Goal: Task Accomplishment & Management: Use online tool/utility

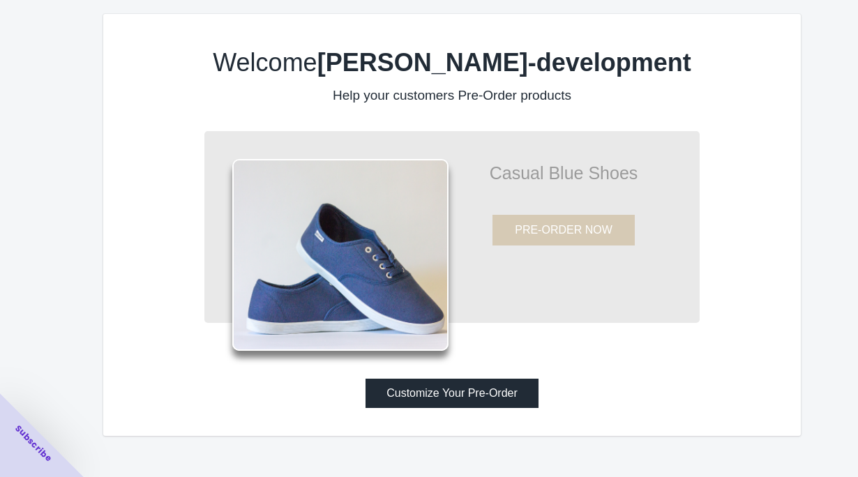
click at [438, 399] on button "Customize Your Pre-Order" at bounding box center [452, 393] width 173 height 29
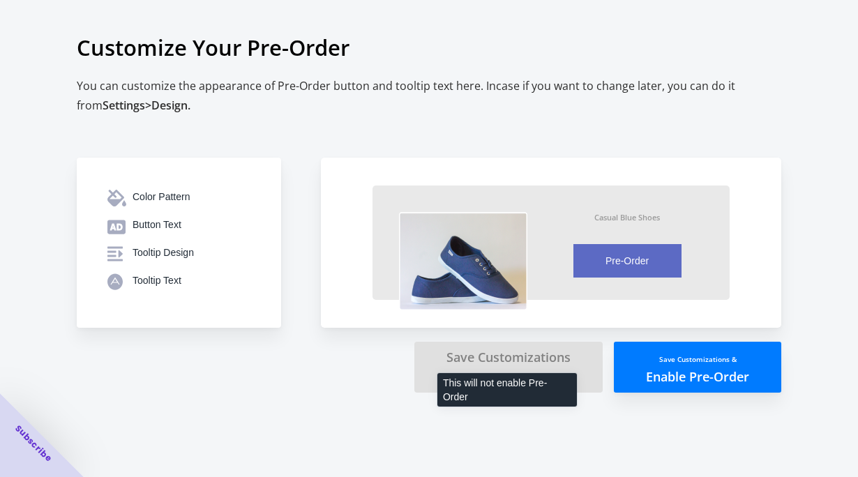
click at [479, 372] on small "You can enable Pre-Order later." at bounding box center [509, 377] width 107 height 10
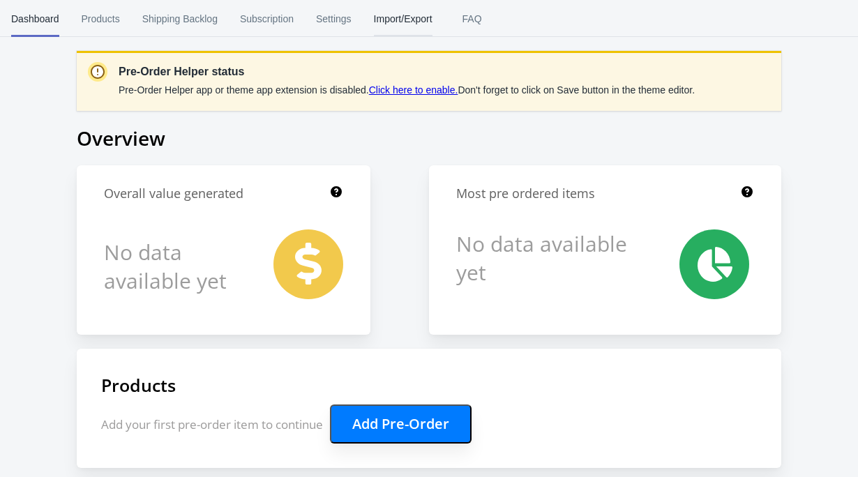
click at [408, 21] on span "Import/Export" at bounding box center [403, 19] width 59 height 36
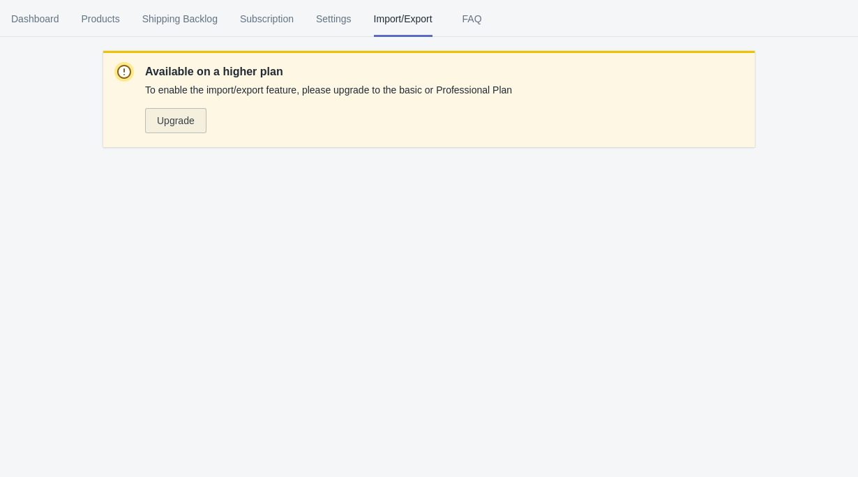
click at [186, 118] on span "Upgrade" at bounding box center [176, 120] width 38 height 11
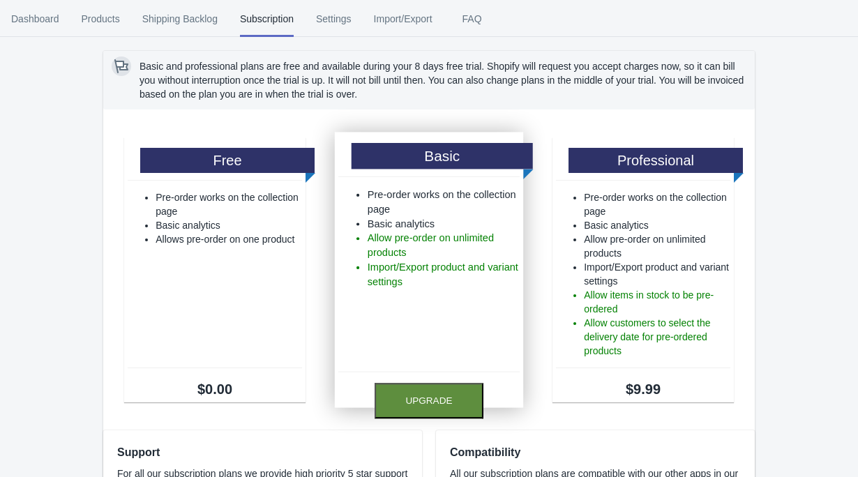
click at [431, 404] on button "Upgrade" at bounding box center [429, 401] width 109 height 36
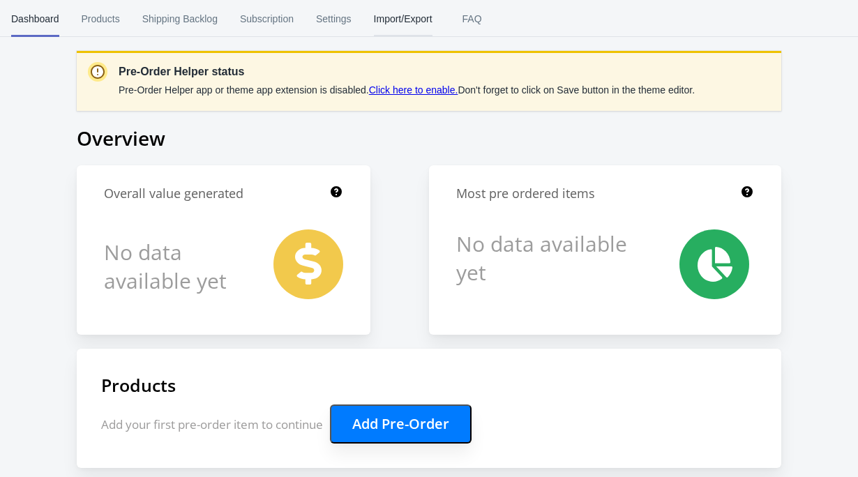
click at [398, 18] on span "Import/Export" at bounding box center [403, 19] width 59 height 36
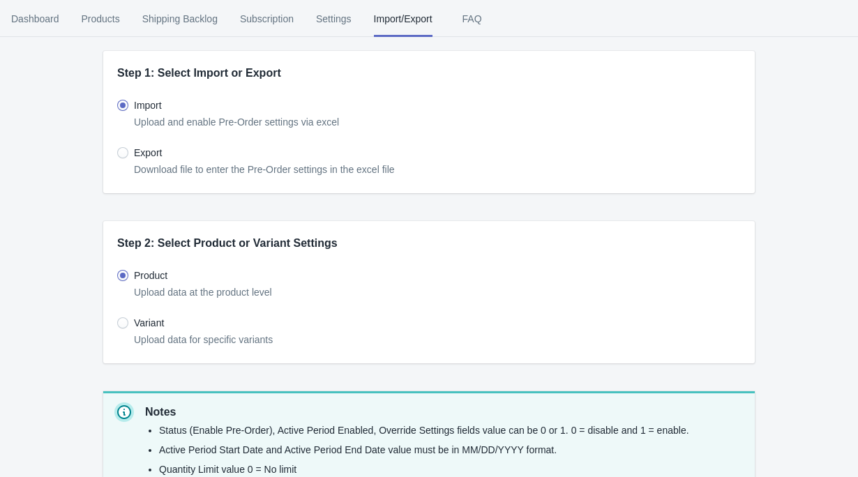
click at [122, 154] on span at bounding box center [122, 152] width 11 height 11
click at [121, 150] on input "Export" at bounding box center [121, 149] width 1 height 1
radio input "true"
radio input "false"
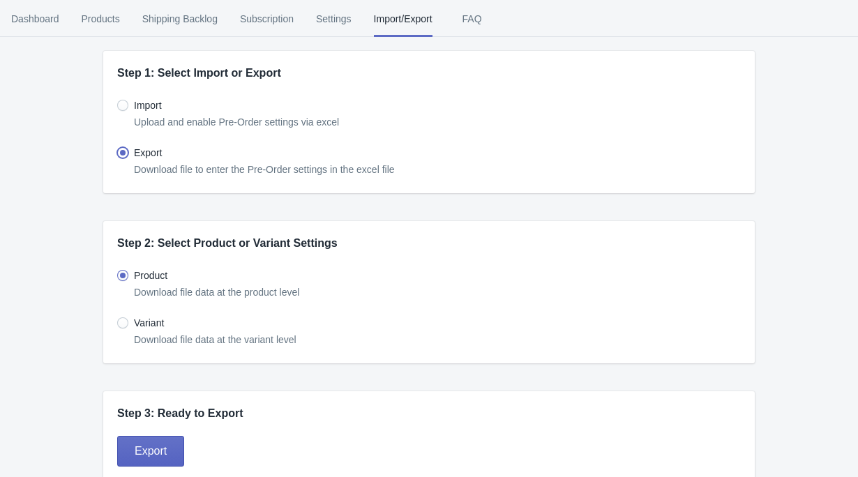
scroll to position [17, 0]
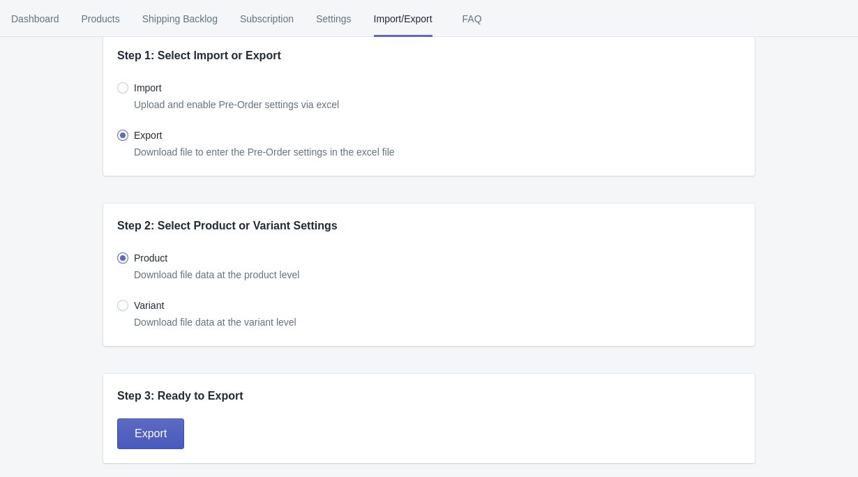
click at [152, 437] on span "Export" at bounding box center [151, 434] width 32 height 14
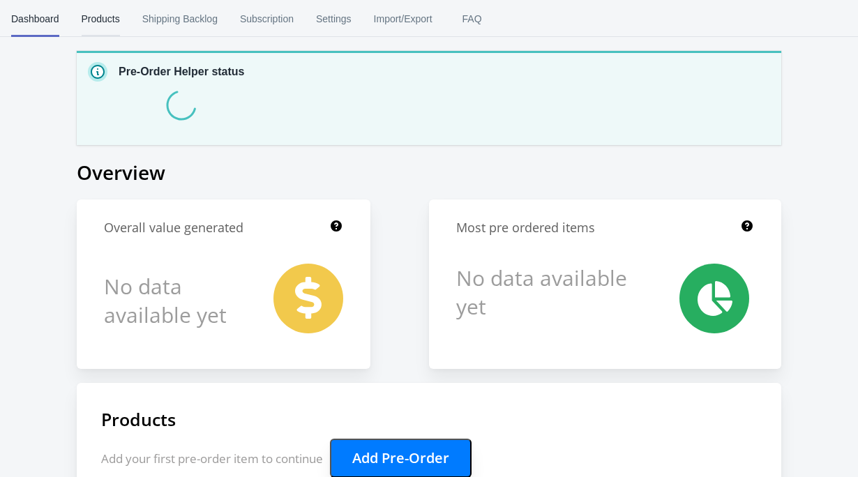
click at [101, 17] on span "Products" at bounding box center [101, 19] width 38 height 36
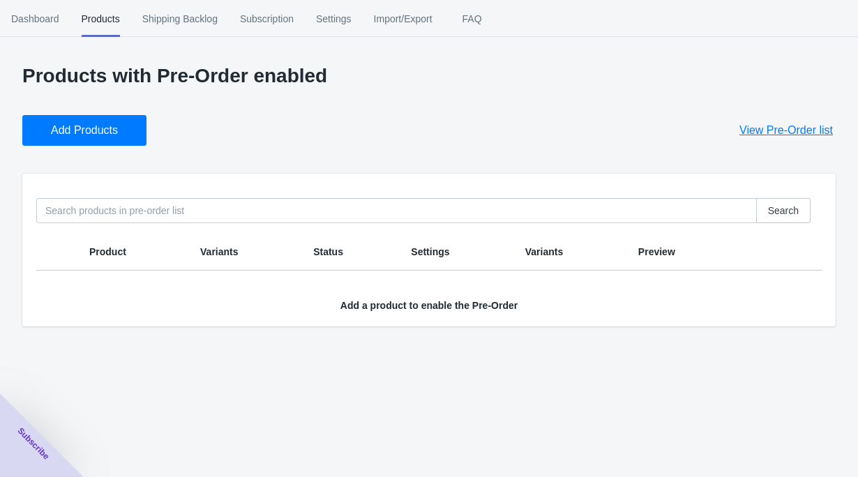
click at [94, 125] on span "Add Products" at bounding box center [84, 131] width 67 height 14
click at [105, 134] on span "Add Products" at bounding box center [84, 131] width 67 height 14
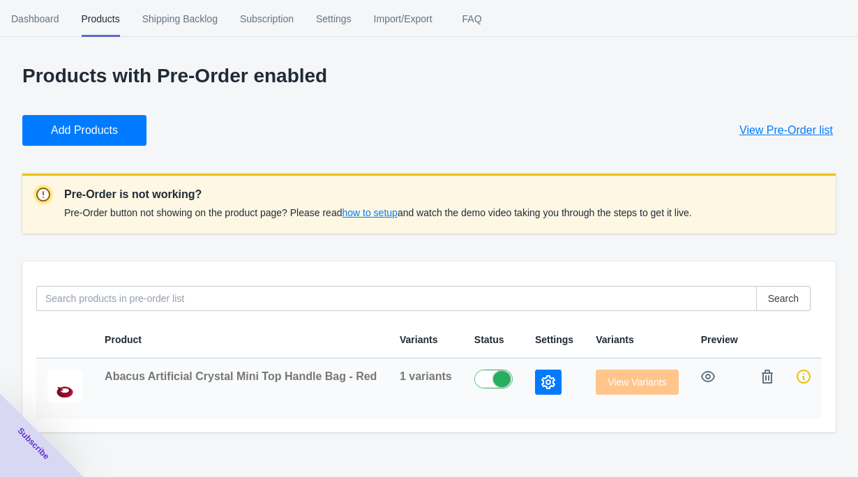
click at [486, 378] on label at bounding box center [497, 378] width 45 height 17
checkbox input "false"
click at [609, 386] on span "View Variants" at bounding box center [637, 382] width 82 height 11
click at [630, 385] on span "View Variants" at bounding box center [637, 382] width 82 height 11
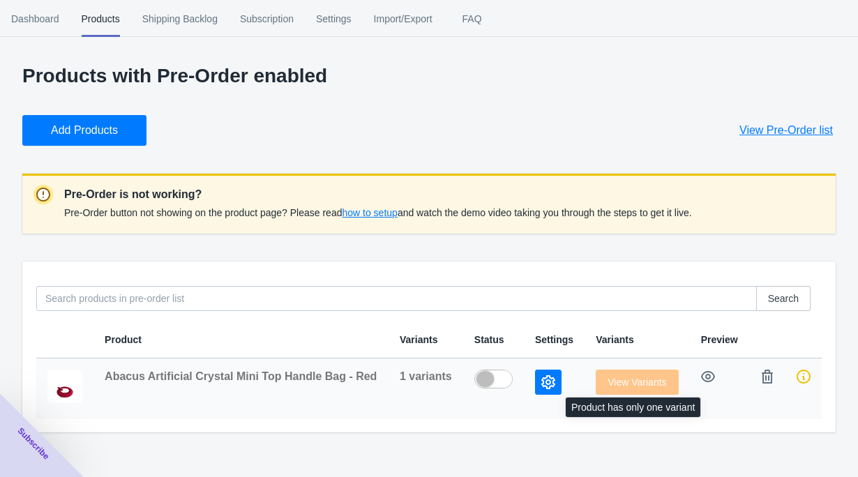
click at [630, 385] on span "View Variants" at bounding box center [637, 382] width 82 height 11
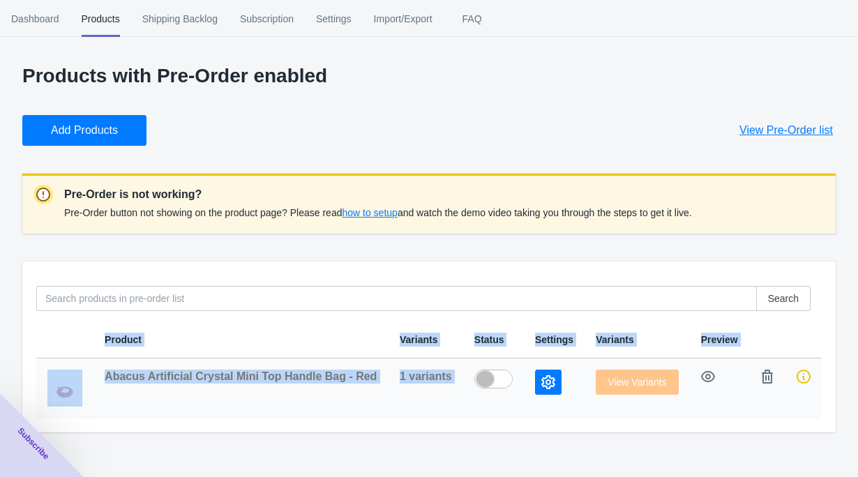
click at [546, 378] on icon "button" at bounding box center [549, 382] width 14 height 14
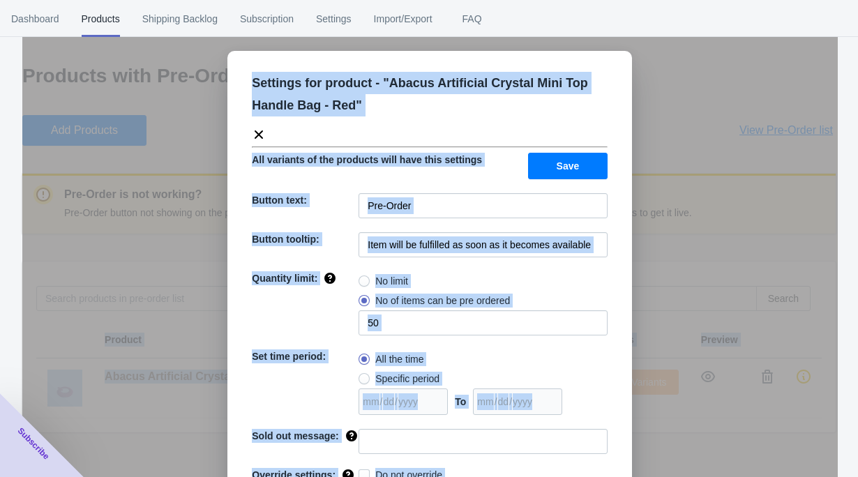
click at [433, 183] on div "Settings for product - " Abacus Artificial Crystal Mini Top Handle Bag - Red " …" at bounding box center [430, 298] width 405 height 495
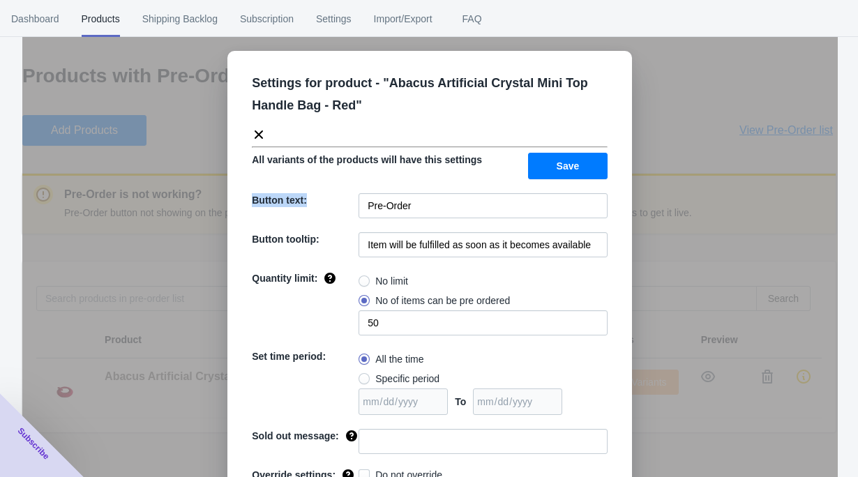
drag, startPoint x: 253, startPoint y: 200, endPoint x: 313, endPoint y: 207, distance: 60.4
click at [313, 207] on div "Button text:" at bounding box center [305, 205] width 107 height 25
click at [264, 238] on span "Button tooltip:" at bounding box center [285, 239] width 67 height 11
click at [366, 283] on span at bounding box center [364, 281] width 11 height 11
click at [363, 278] on input "No limit" at bounding box center [362, 278] width 1 height 1
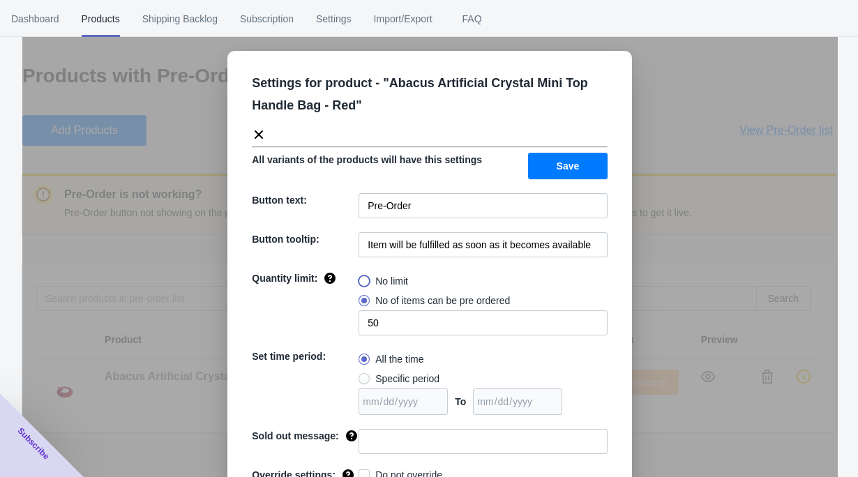
radio input "true"
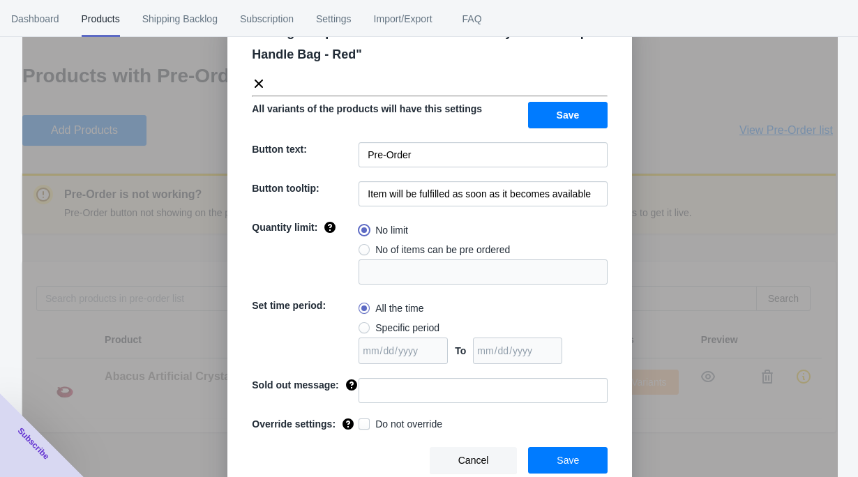
scroll to position [59, 0]
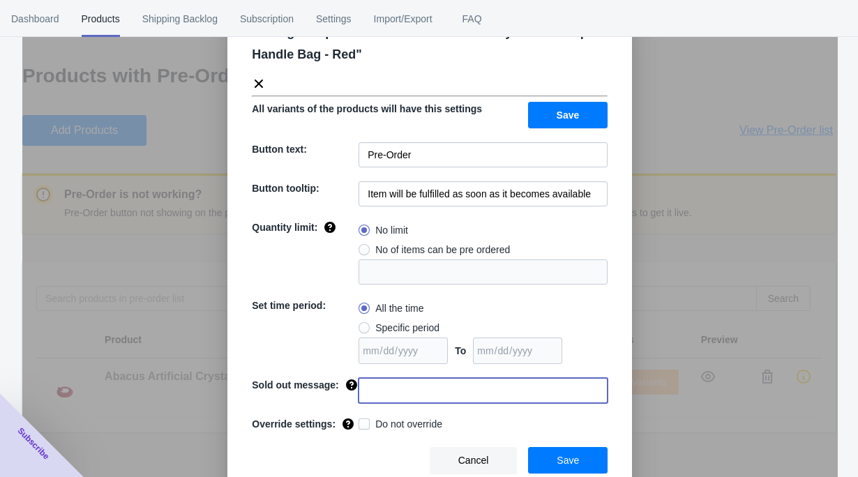
click at [380, 380] on input at bounding box center [483, 390] width 249 height 25
click at [365, 425] on span at bounding box center [364, 424] width 11 height 11
click at [362, 422] on input "Do not override" at bounding box center [362, 421] width 1 height 1
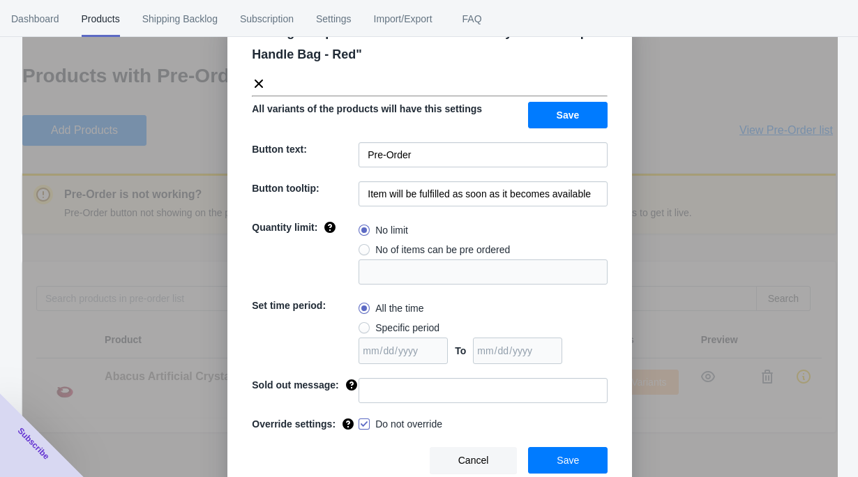
click at [365, 425] on span at bounding box center [364, 424] width 11 height 11
click at [362, 422] on input "Do not override" at bounding box center [362, 421] width 1 height 1
checkbox input "false"
click at [550, 459] on button "Save" at bounding box center [568, 460] width 80 height 27
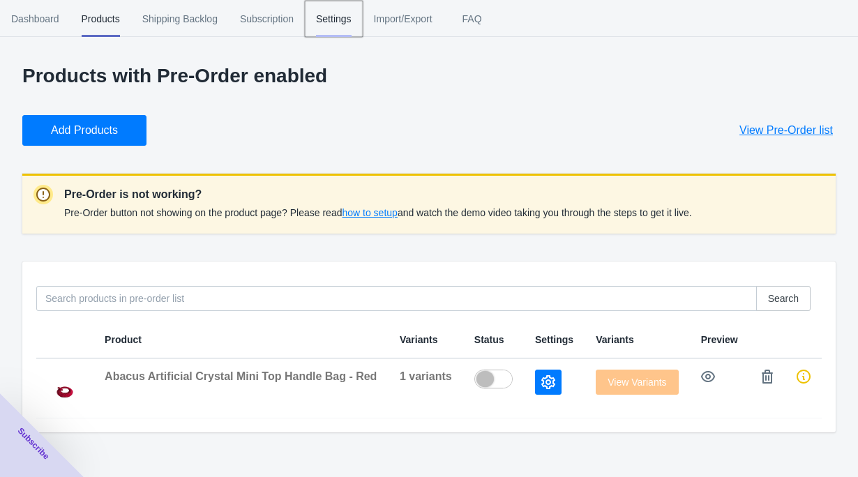
click at [341, 24] on span "Settings" at bounding box center [334, 19] width 36 height 36
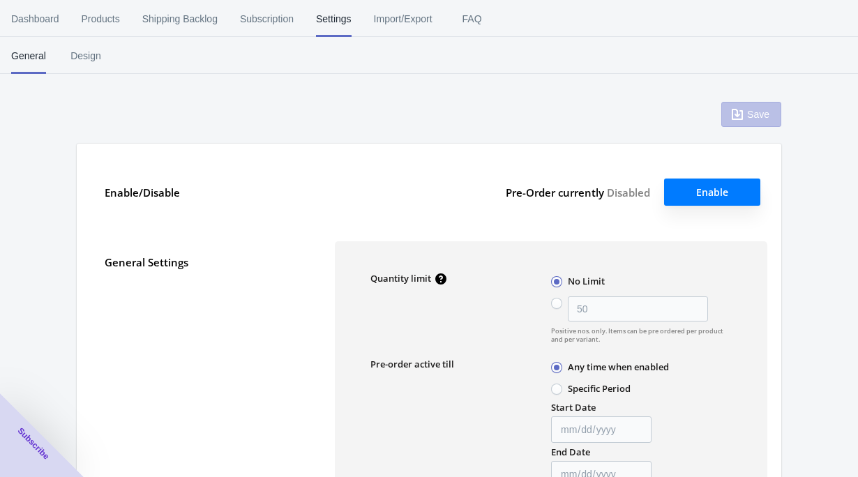
scroll to position [0, 0]
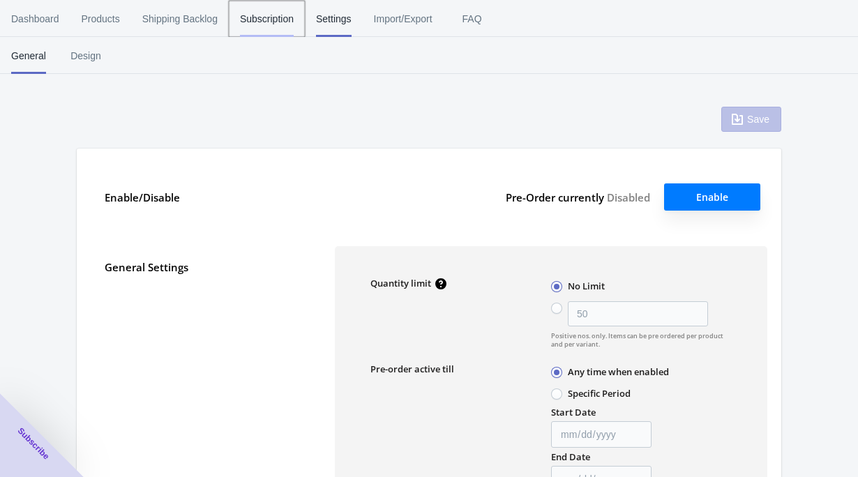
click at [258, 19] on span "Subscription" at bounding box center [267, 19] width 54 height 36
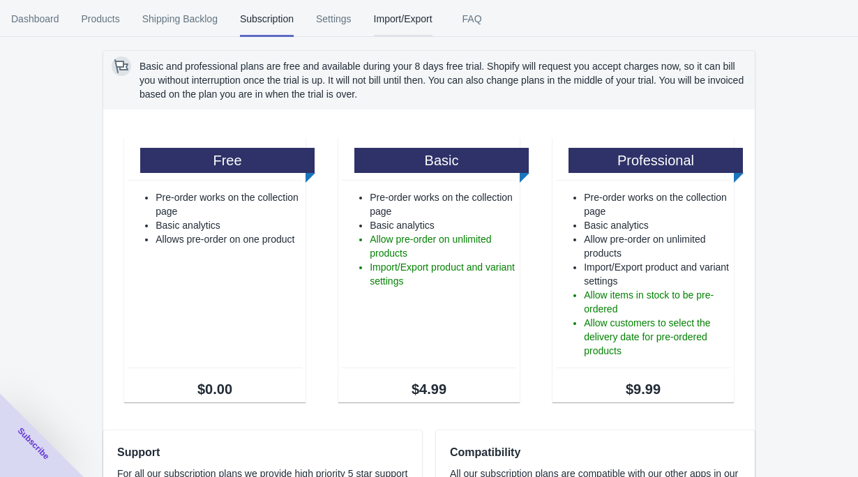
click at [384, 18] on button "Import/Export" at bounding box center [403, 19] width 81 height 36
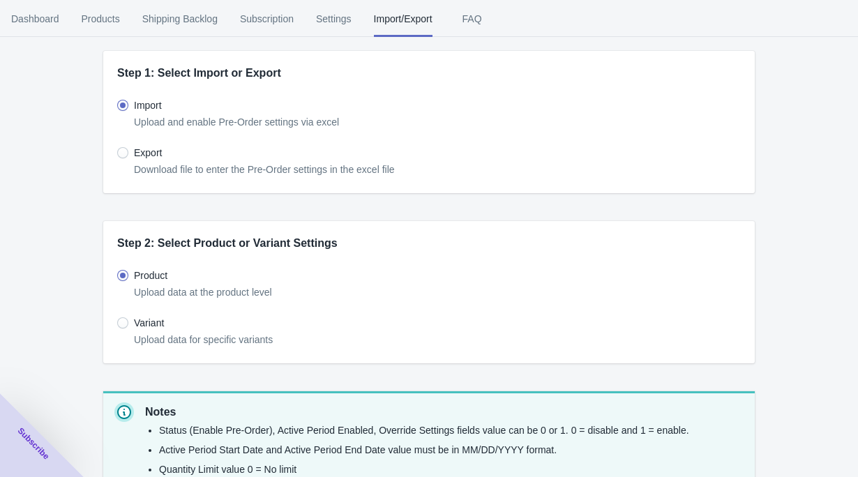
click at [122, 152] on span at bounding box center [122, 152] width 11 height 11
click at [121, 150] on input "Export" at bounding box center [121, 149] width 1 height 1
radio input "true"
radio input "false"
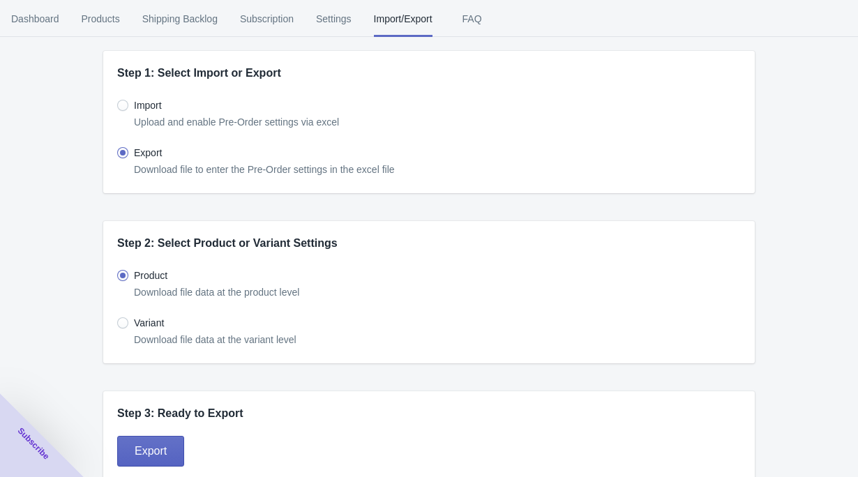
click at [125, 320] on span at bounding box center [122, 323] width 11 height 11
click at [121, 320] on input "Variant" at bounding box center [121, 320] width 1 height 1
radio input "true"
radio input "false"
click at [149, 448] on span "Export" at bounding box center [151, 452] width 32 height 14
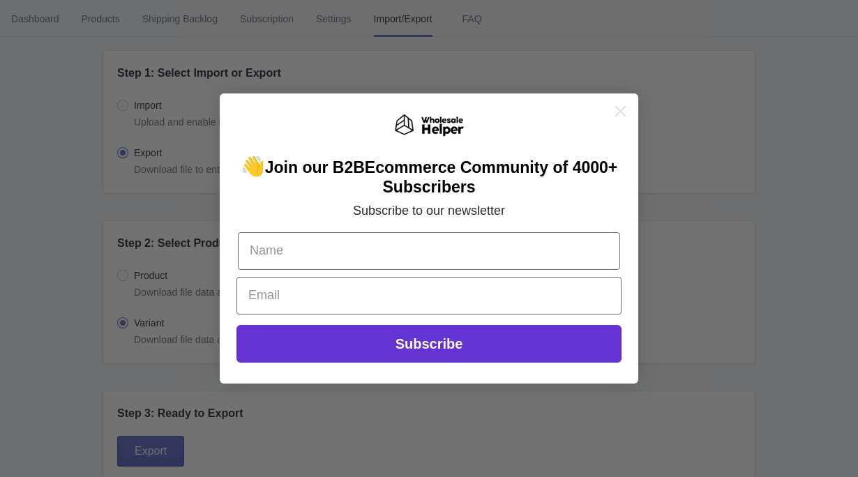
click at [623, 107] on icon "Close dialog" at bounding box center [621, 112] width 10 height 10
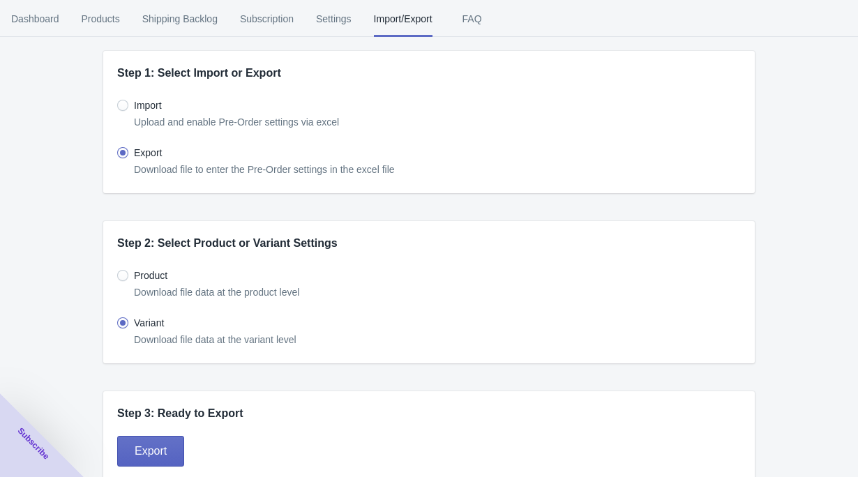
click at [127, 103] on span at bounding box center [122, 105] width 11 height 11
click at [121, 103] on input "Import" at bounding box center [121, 102] width 1 height 1
radio input "true"
radio input "false"
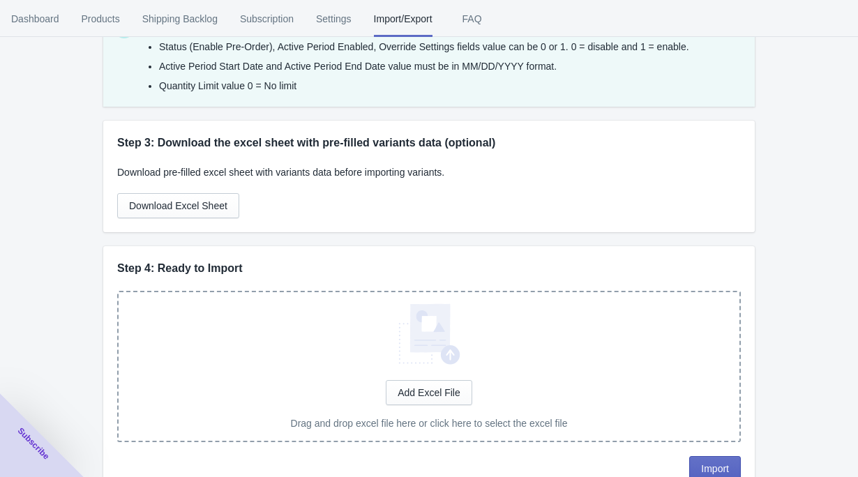
scroll to position [416, 0]
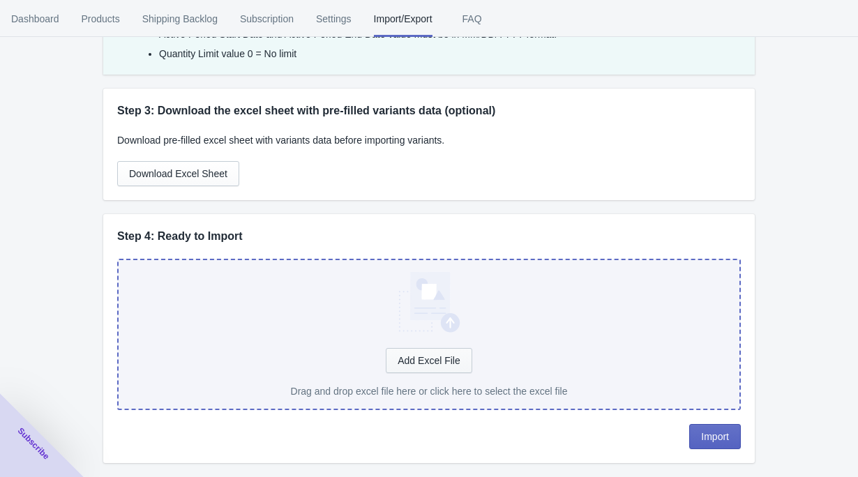
click at [432, 359] on div "Add Excel File" at bounding box center [429, 360] width 86 height 25
type input "C:\fakepath\9736135ee1a668b518913aea7cafec9938127c74c5d298a55bcd97751228334apre…"
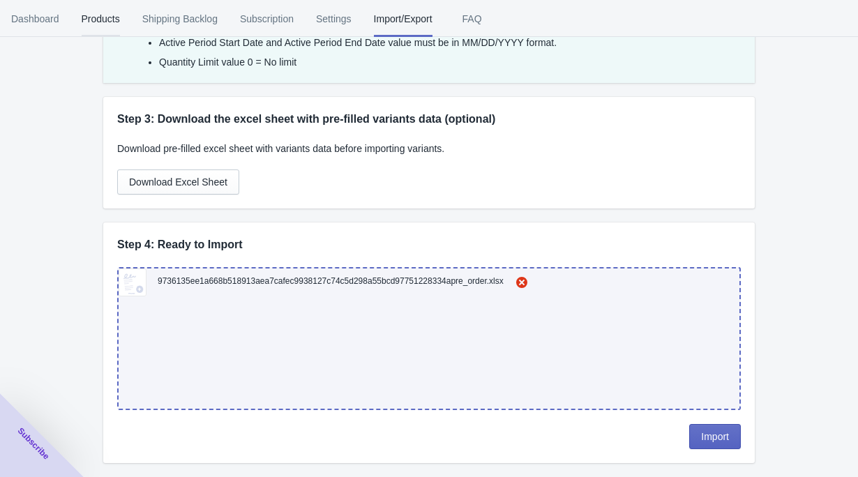
click at [106, 17] on span "Products" at bounding box center [101, 19] width 38 height 36
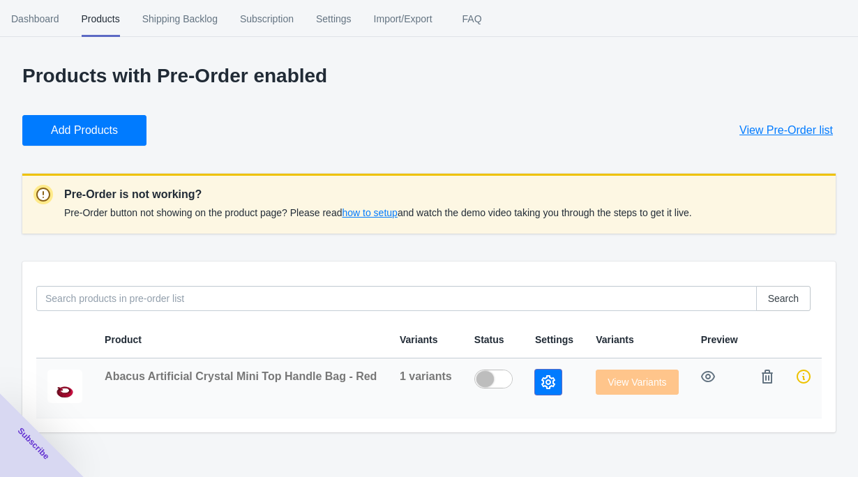
click at [544, 383] on icon "button" at bounding box center [549, 382] width 14 height 14
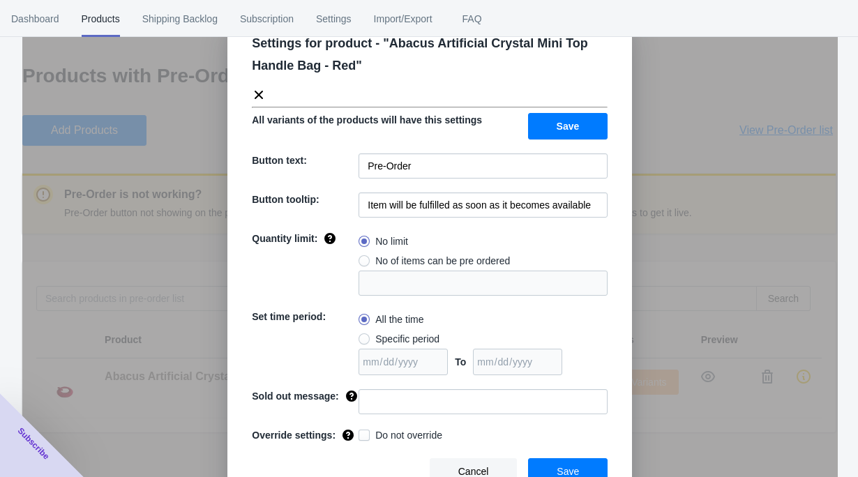
scroll to position [30, 0]
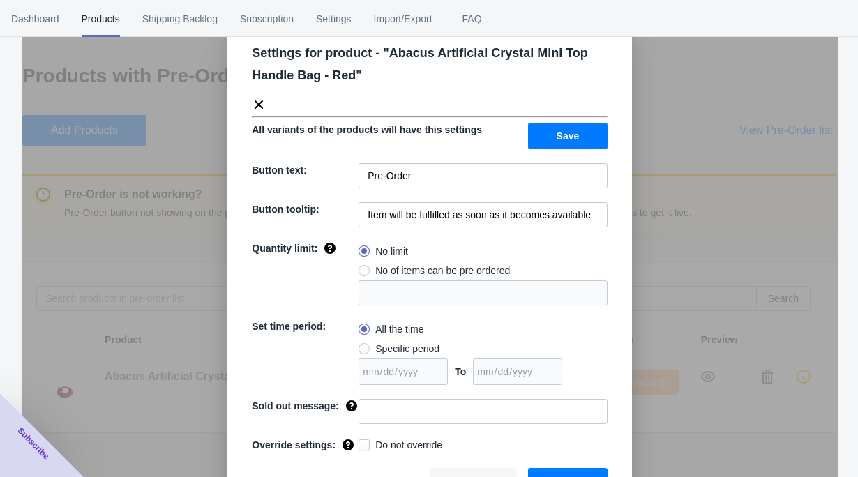
click at [702, 86] on div "Settings for product - " Abacus Artificial Crystal Mini Top Handle Bag - Red " …" at bounding box center [430, 273] width 816 height 477
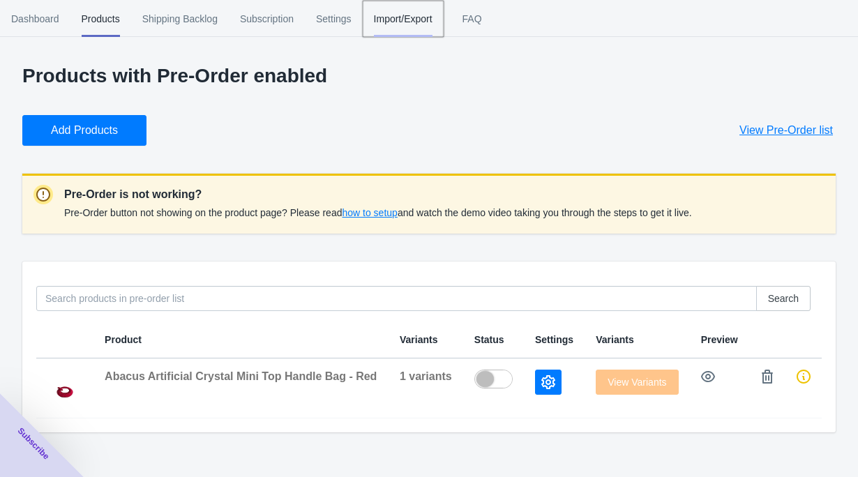
click at [433, 18] on span "Import/Export" at bounding box center [403, 19] width 59 height 36
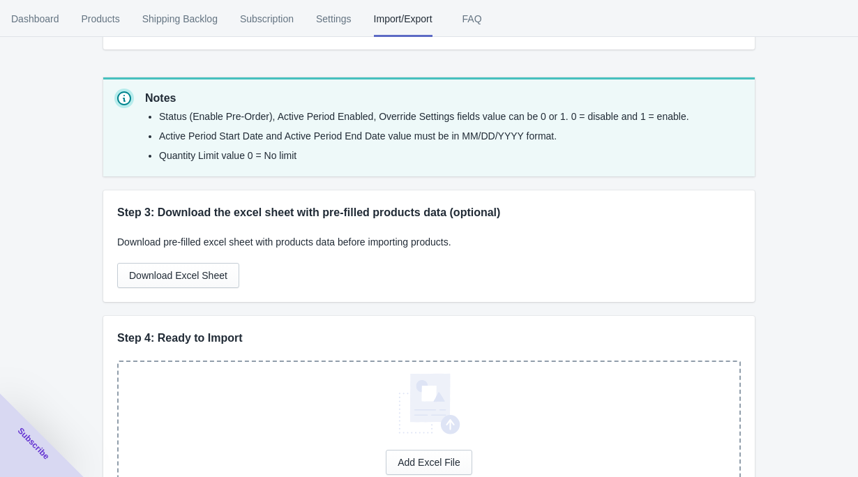
scroll to position [0, 0]
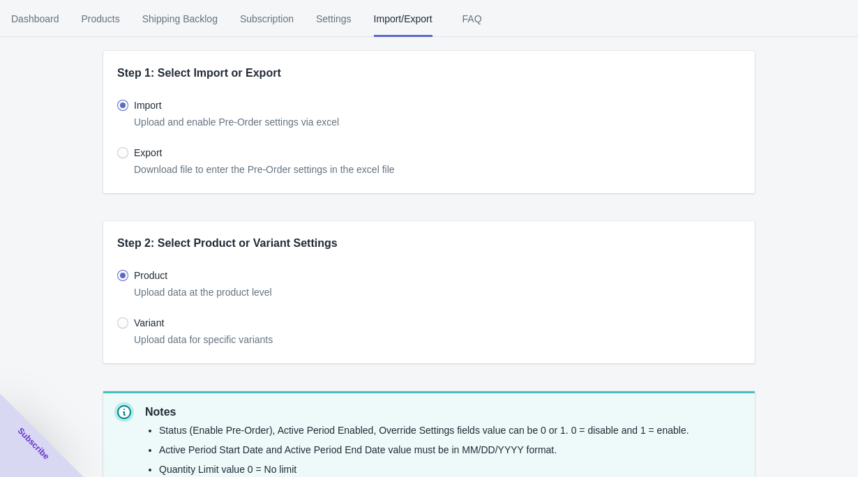
click at [122, 320] on span at bounding box center [122, 323] width 11 height 11
click at [121, 320] on input "Variant" at bounding box center [121, 320] width 1 height 1
radio input "true"
radio input "false"
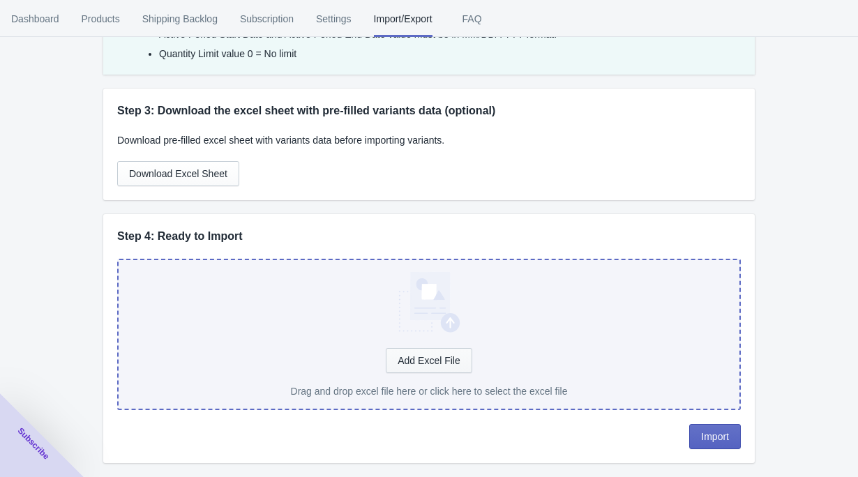
click at [412, 359] on div "Add Excel File" at bounding box center [429, 360] width 86 height 25
type input "C:\fakepath\9736135ee1a668b518913aea7cafec9938127c74c5d298a55bcd97751228334apre…"
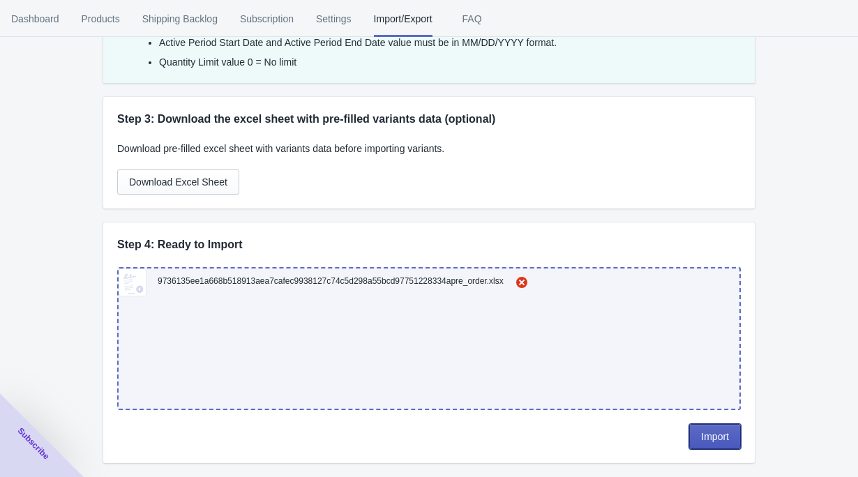
click at [714, 436] on span "Import" at bounding box center [715, 436] width 28 height 11
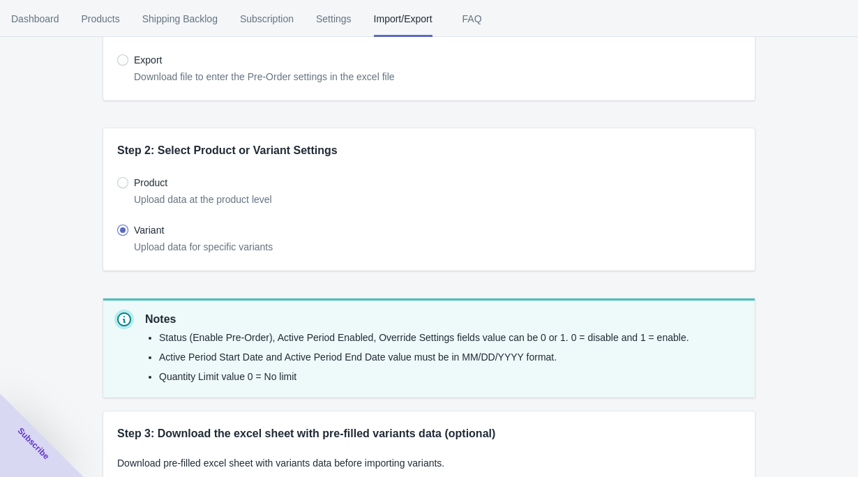
scroll to position [0, 0]
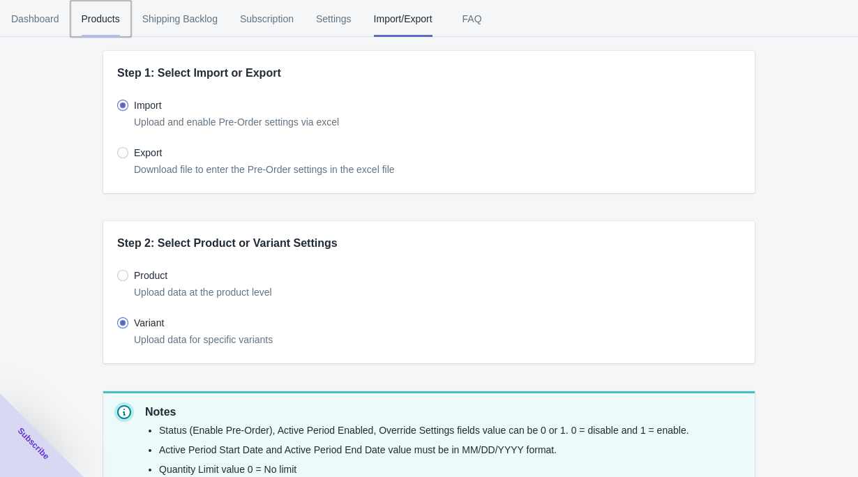
click at [107, 13] on span "Products" at bounding box center [101, 19] width 38 height 36
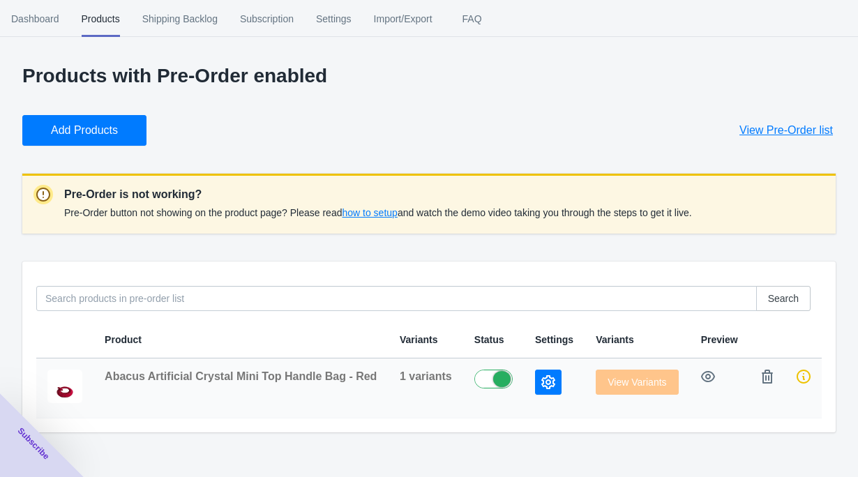
click at [553, 385] on button "button" at bounding box center [548, 382] width 27 height 25
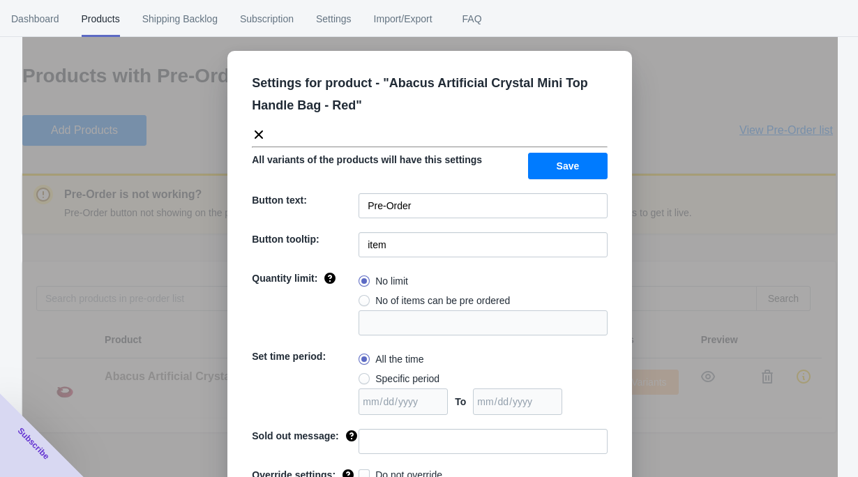
click at [258, 133] on icon at bounding box center [259, 135] width 14 height 14
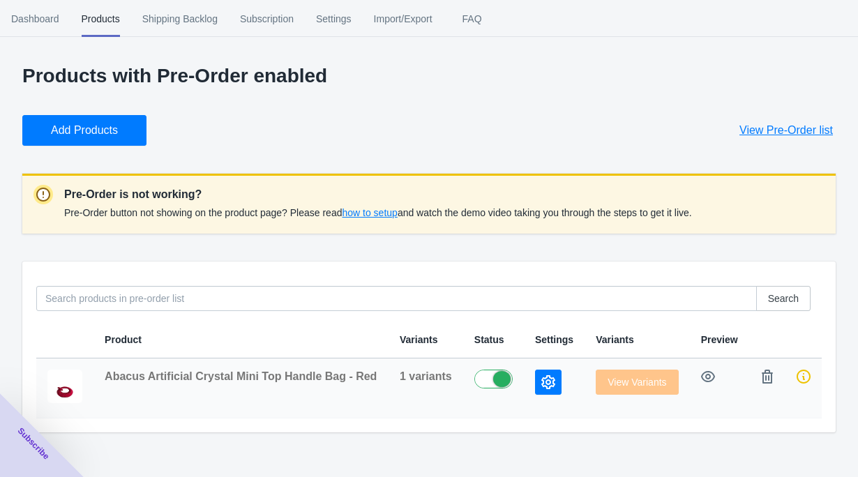
click at [482, 382] on label at bounding box center [497, 378] width 45 height 17
checkbox input "false"
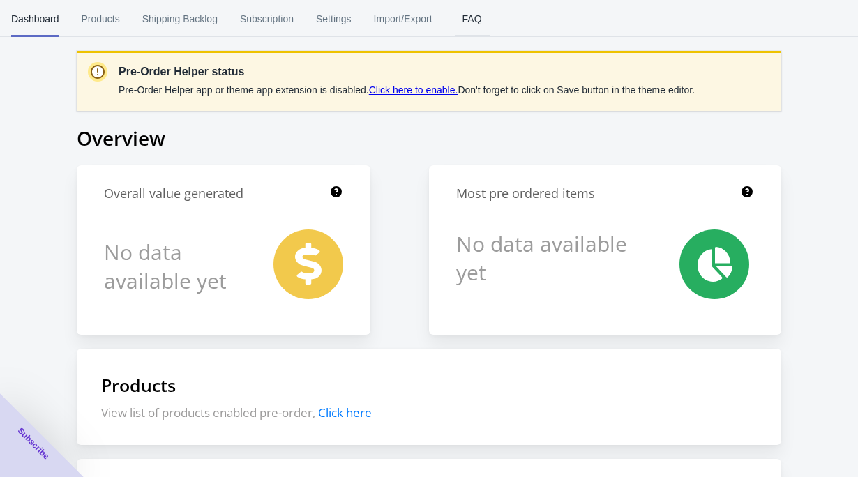
click at [484, 21] on span "FAQ" at bounding box center [472, 19] width 35 height 36
click at [484, 22] on span "FAQ" at bounding box center [472, 19] width 35 height 36
click at [410, 19] on span "Import/Export" at bounding box center [403, 19] width 59 height 36
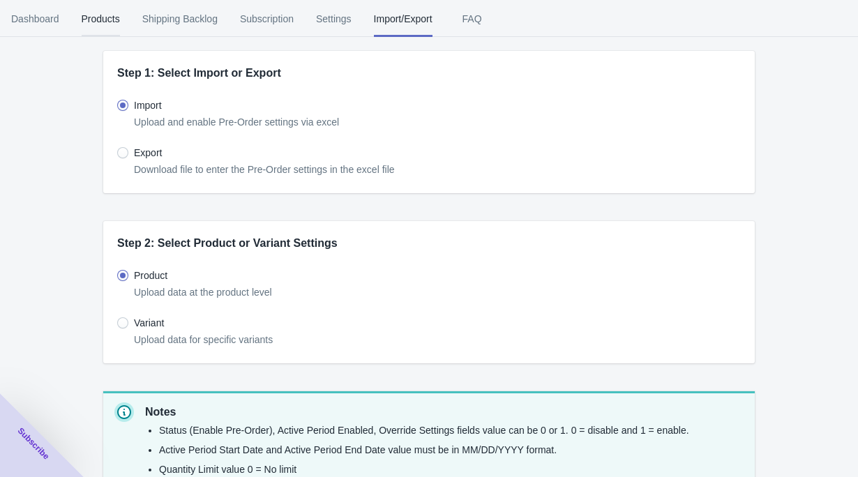
click at [94, 21] on span "Products" at bounding box center [101, 19] width 38 height 36
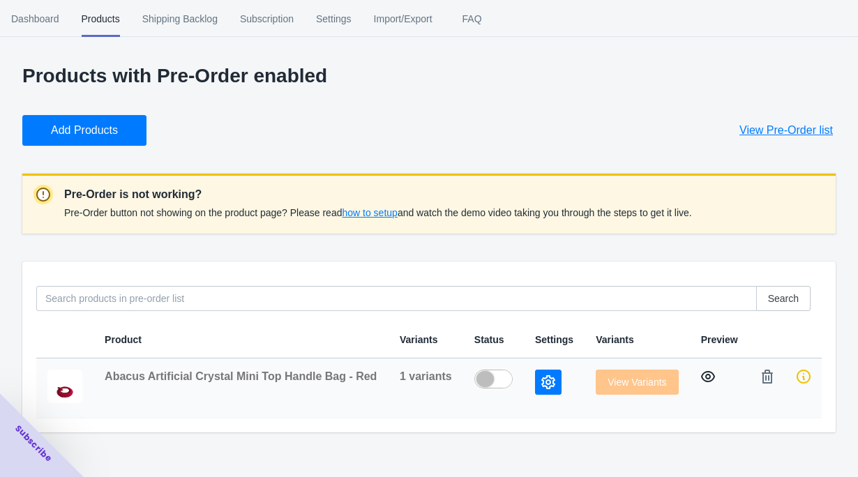
click at [706, 378] on icon "button" at bounding box center [708, 376] width 14 height 11
click at [498, 375] on label at bounding box center [497, 378] width 45 height 17
checkbox input "true"
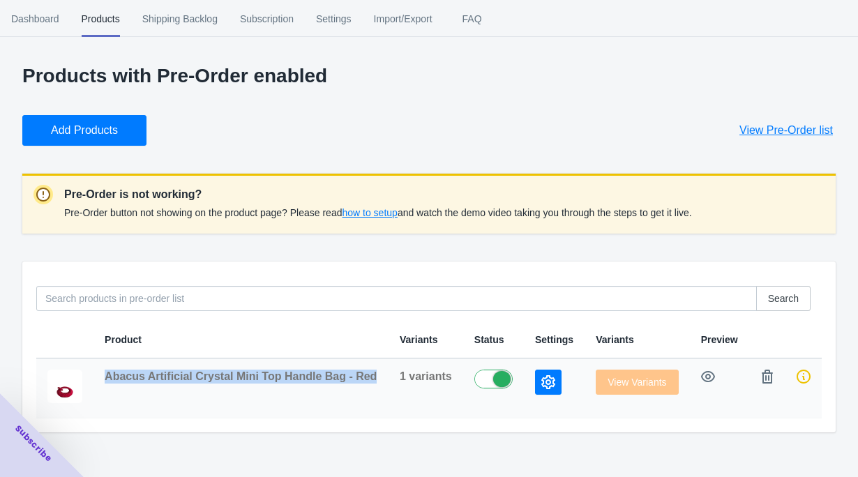
copy span "Abacus Artificial Crystal Mini Top Handle Bag - Red"
drag, startPoint x: 378, startPoint y: 377, endPoint x: 100, endPoint y: 378, distance: 278.5
click at [100, 378] on td "Abacus Artificial Crystal Mini Top Handle Bag - Red" at bounding box center [241, 389] width 295 height 60
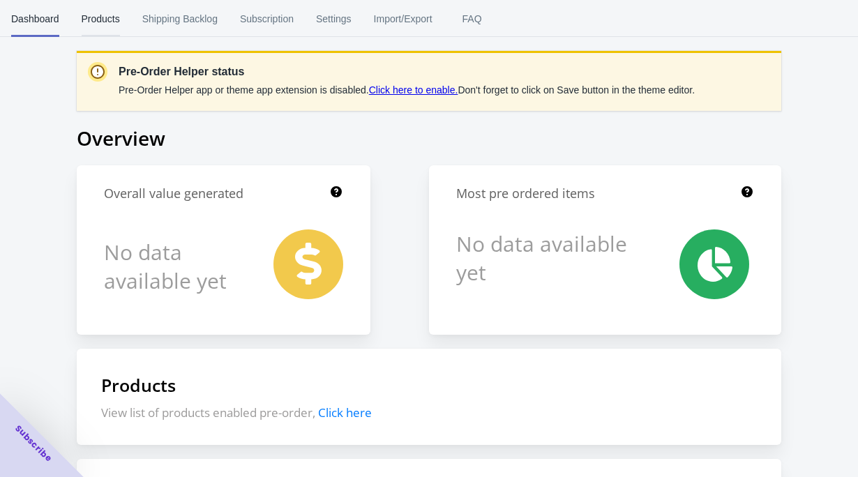
click at [98, 17] on span "Products" at bounding box center [101, 19] width 38 height 36
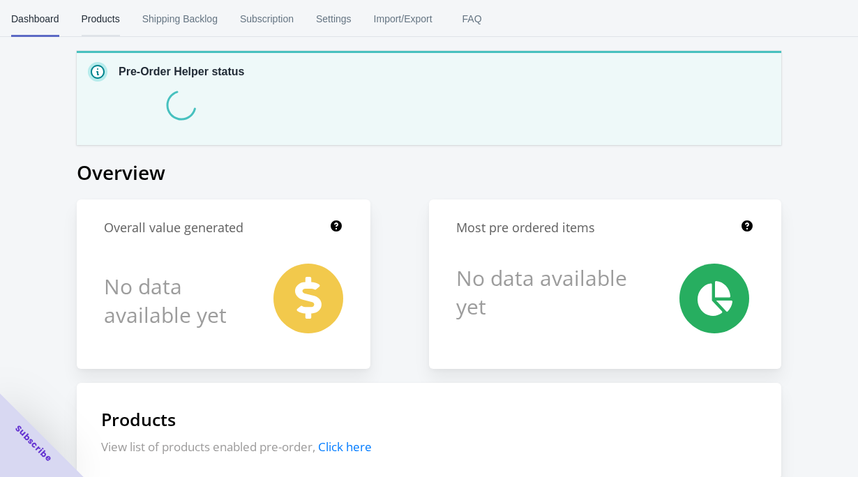
click at [102, 20] on span "Products" at bounding box center [101, 19] width 38 height 36
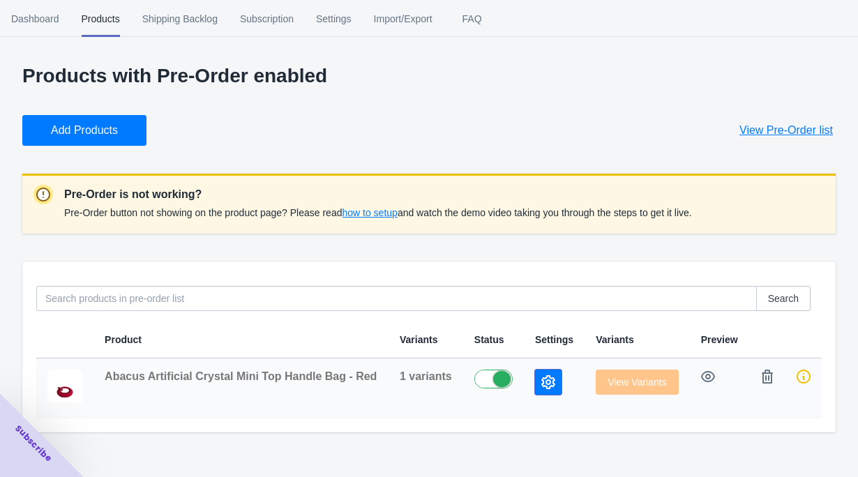
click at [553, 385] on button "button" at bounding box center [548, 382] width 27 height 25
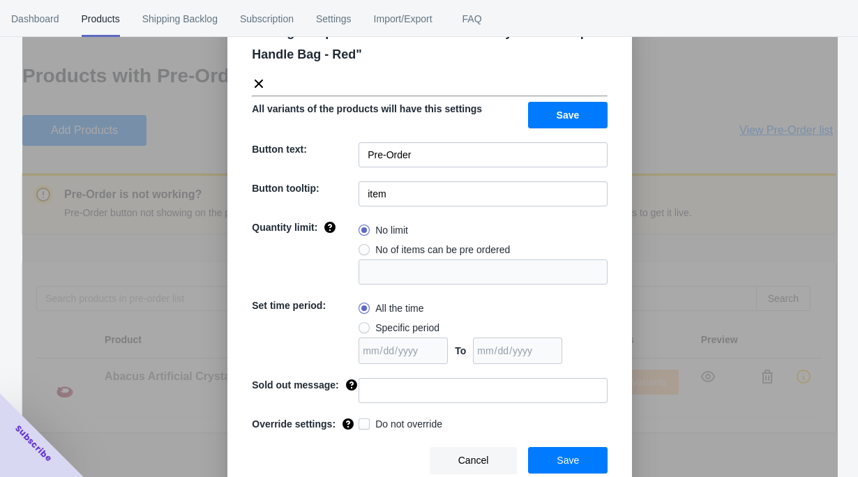
scroll to position [59, 0]
click at [369, 424] on span at bounding box center [364, 424] width 11 height 11
click at [362, 422] on input "Do not override" at bounding box center [362, 421] width 1 height 1
click at [366, 424] on span at bounding box center [364, 424] width 11 height 11
click at [362, 422] on input "Do not override" at bounding box center [362, 421] width 1 height 1
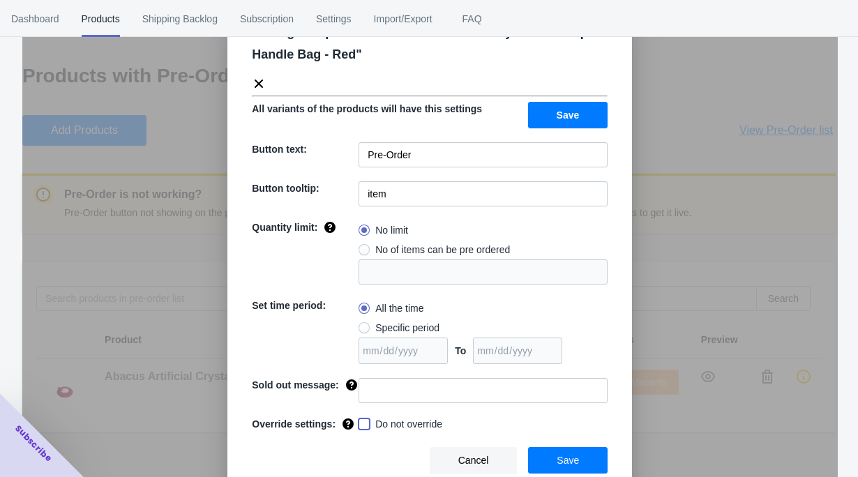
checkbox input "false"
click at [553, 452] on button "Save" at bounding box center [568, 460] width 80 height 27
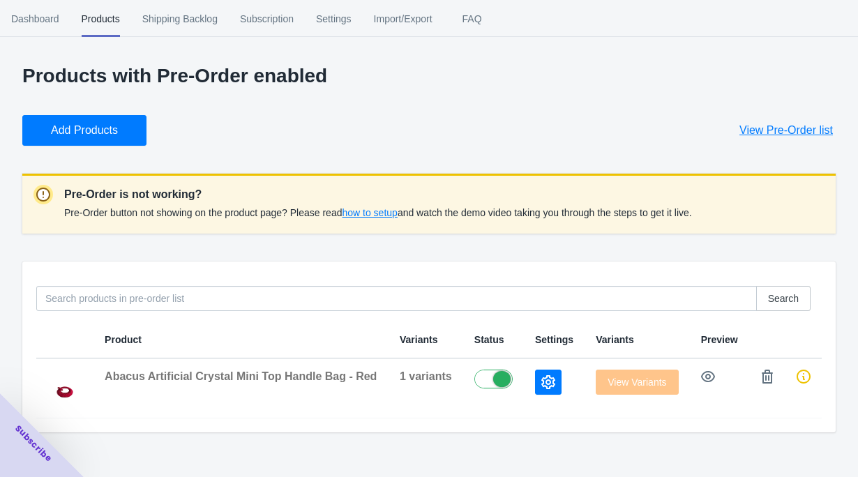
click at [379, 214] on span "how to setup" at bounding box center [369, 212] width 55 height 11
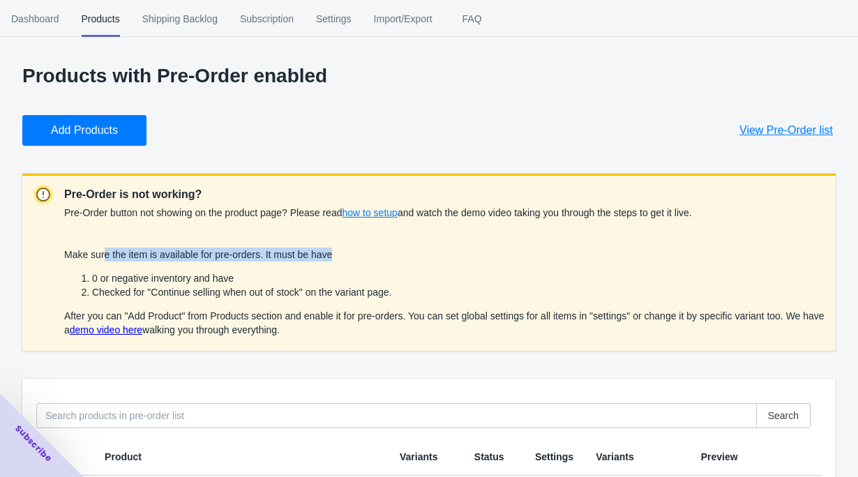
drag, startPoint x: 103, startPoint y: 251, endPoint x: 341, endPoint y: 254, distance: 237.3
click at [341, 254] on span "Make sure the item is available for pre-orders. It must be have 0 or negative i…" at bounding box center [444, 292] width 761 height 87
click at [273, 253] on span "Make sure the item is available for pre-orders. It must be have 0 or negative i…" at bounding box center [444, 292] width 761 height 87
drag, startPoint x: 273, startPoint y: 253, endPoint x: 341, endPoint y: 256, distance: 67.8
click at [341, 256] on span "Make sure the item is available for pre-orders. It must be have 0 or negative i…" at bounding box center [444, 292] width 761 height 87
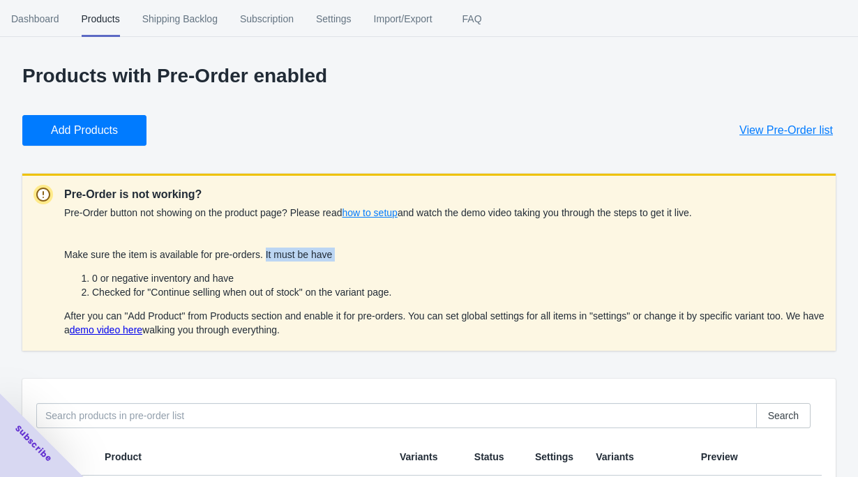
click at [92, 280] on li "0 or negative inventory and have" at bounding box center [458, 278] width 733 height 14
drag, startPoint x: 91, startPoint y: 280, endPoint x: 246, endPoint y: 278, distance: 154.2
click at [246, 278] on li "0 or negative inventory and have" at bounding box center [458, 278] width 733 height 14
click at [93, 294] on li "Checked for "Continue selling when out of stock" on the variant page." at bounding box center [458, 292] width 733 height 14
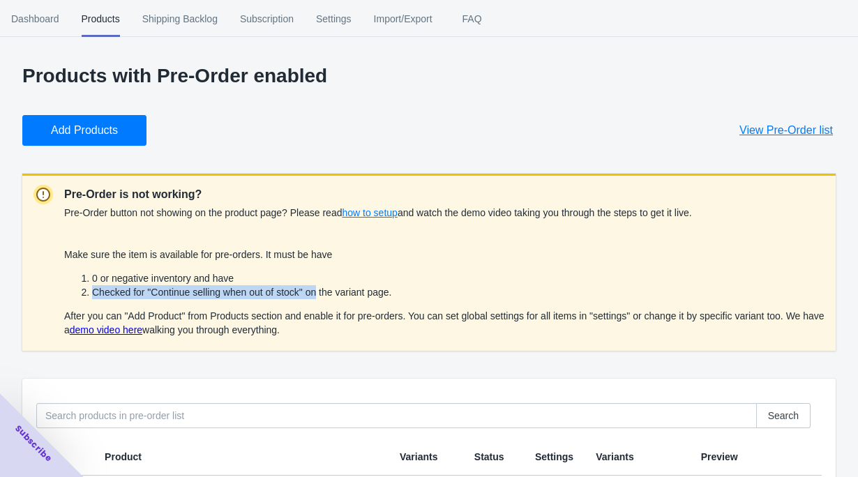
drag, startPoint x: 93, startPoint y: 294, endPoint x: 325, endPoint y: 297, distance: 231.7
click at [325, 297] on li "Checked for "Continue selling when out of stock" on the variant page." at bounding box center [458, 292] width 733 height 14
click at [329, 296] on li "Checked for "Continue selling when out of stock" on the variant page." at bounding box center [458, 292] width 733 height 14
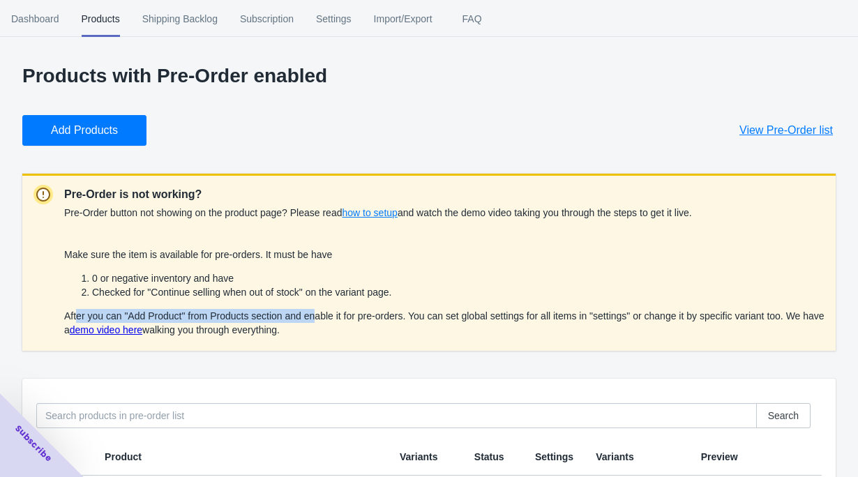
drag, startPoint x: 66, startPoint y: 318, endPoint x: 311, endPoint y: 320, distance: 245.0
click at [311, 320] on span "Make sure the item is available for pre-orders. It must be have 0 or negative i…" at bounding box center [444, 292] width 761 height 87
click at [324, 320] on span "Make sure the item is available for pre-orders. It must be have 0 or negative i…" at bounding box center [444, 292] width 761 height 87
drag, startPoint x: 324, startPoint y: 320, endPoint x: 382, endPoint y: 317, distance: 58.7
click at [382, 317] on span "Make sure the item is available for pre-orders. It must be have 0 or negative i…" at bounding box center [444, 292] width 761 height 87
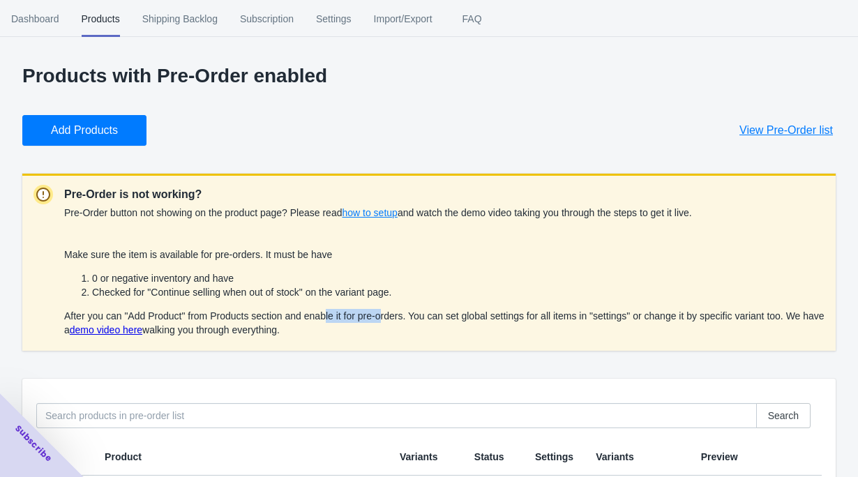
click at [121, 291] on li "Checked for "Continue selling when out of stock" on the variant page." at bounding box center [458, 292] width 733 height 14
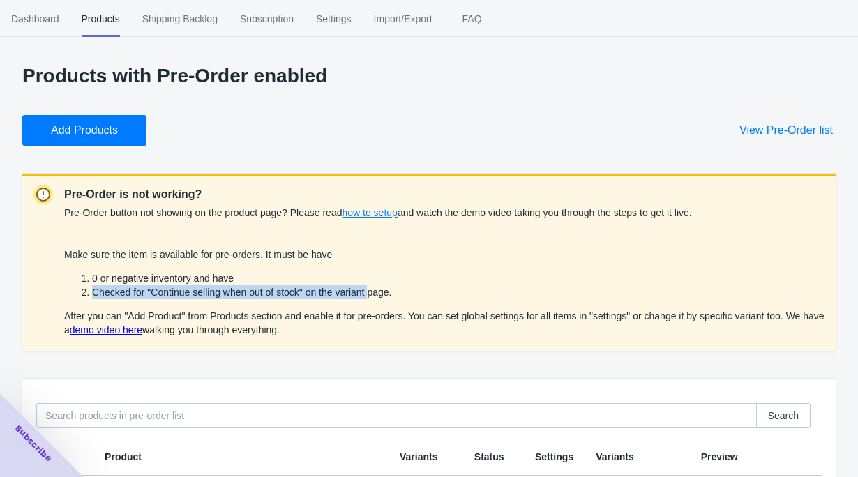
drag, startPoint x: 121, startPoint y: 291, endPoint x: 378, endPoint y: 290, distance: 256.8
click at [378, 290] on li "Checked for "Continue selling when out of stock" on the variant page." at bounding box center [458, 292] width 733 height 14
click at [401, 292] on li "Checked for "Continue selling when out of stock" on the variant page." at bounding box center [458, 292] width 733 height 14
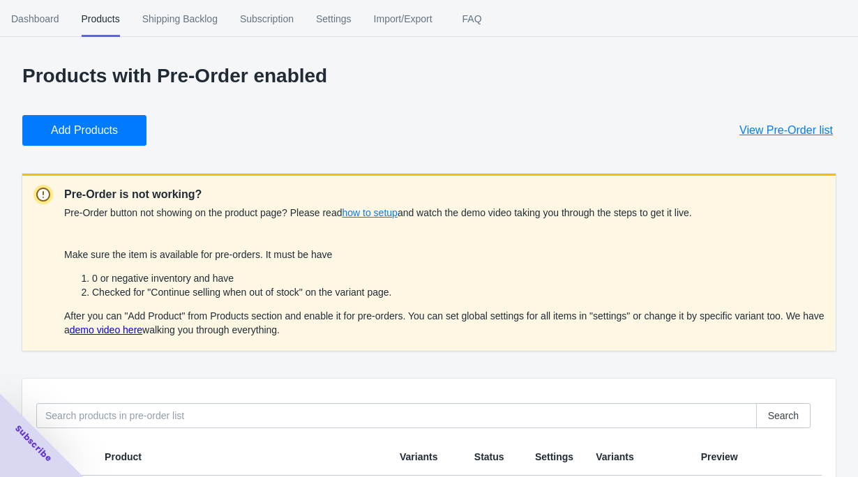
scroll to position [87, 0]
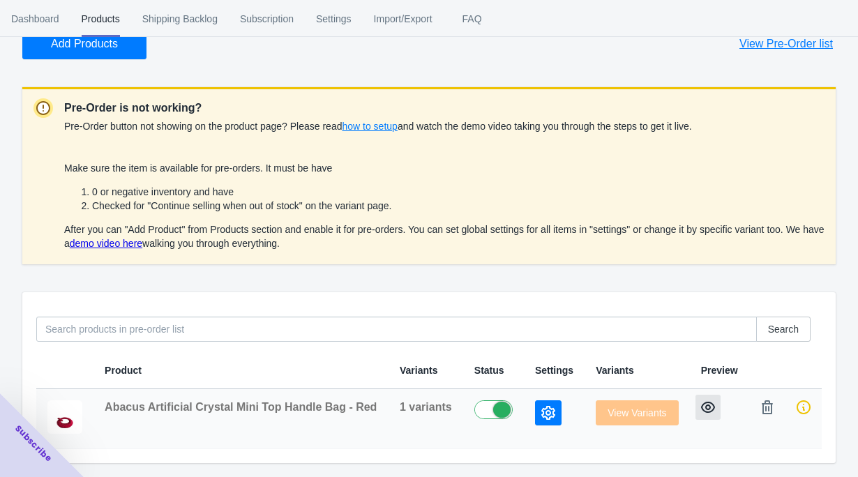
click at [708, 408] on icon "button" at bounding box center [708, 408] width 14 height 14
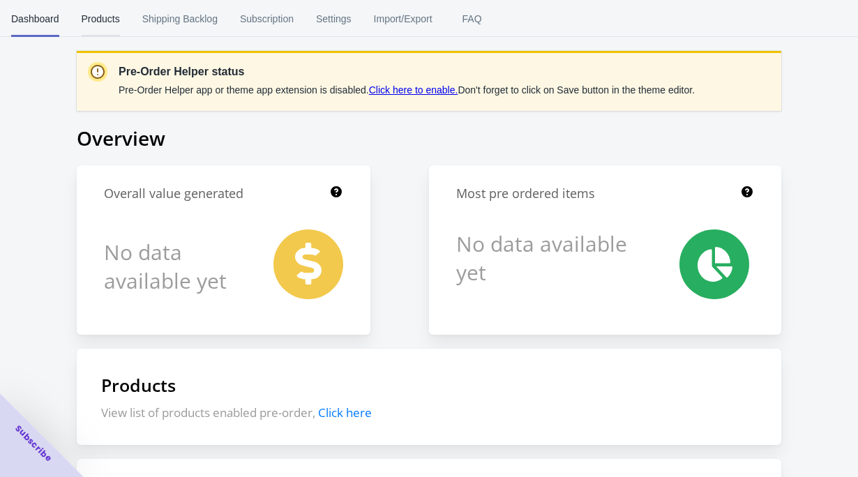
click at [109, 16] on span "Products" at bounding box center [101, 19] width 38 height 36
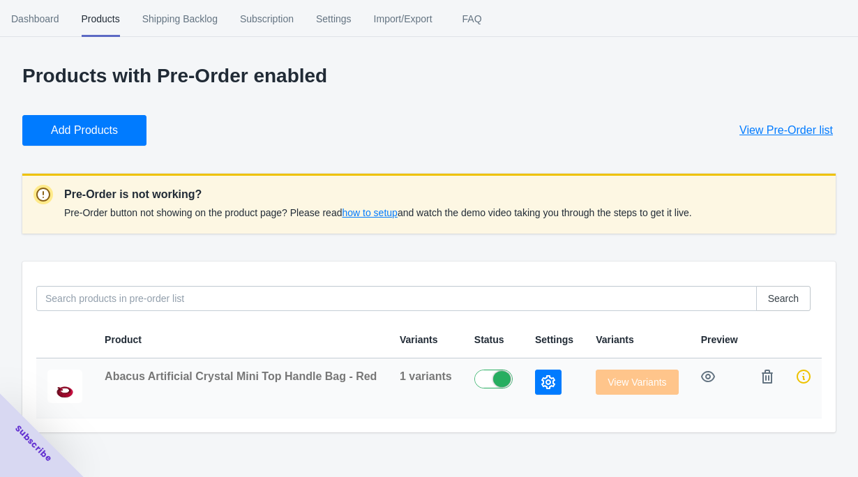
click at [487, 381] on label at bounding box center [497, 378] width 45 height 17
click at [500, 380] on label at bounding box center [497, 378] width 45 height 17
click at [704, 374] on icon "button" at bounding box center [708, 377] width 14 height 14
click at [482, 381] on label at bounding box center [497, 378] width 45 height 17
checkbox input "false"
